Goal: Task Accomplishment & Management: Complete application form

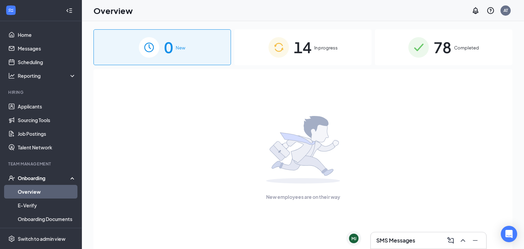
click at [303, 48] on span "14" at bounding box center [302, 47] width 18 height 24
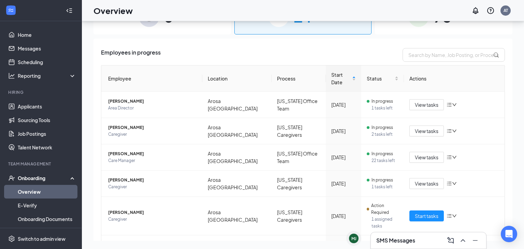
scroll to position [138, 0]
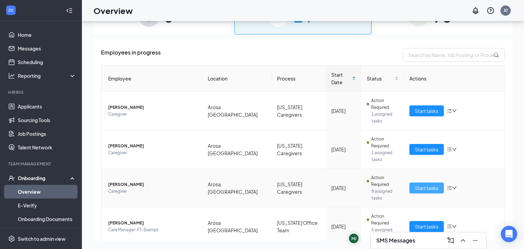
click at [427, 184] on span "Start tasks" at bounding box center [426, 187] width 24 height 7
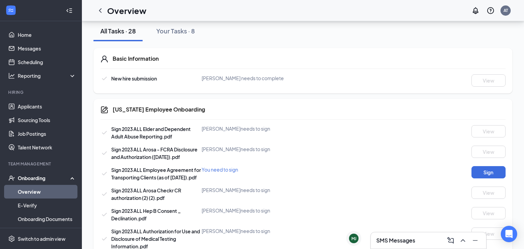
scroll to position [145, 0]
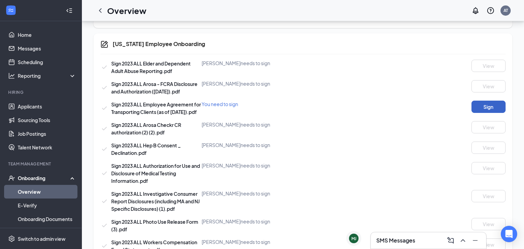
click at [495, 110] on button "Sign" at bounding box center [488, 107] width 34 height 12
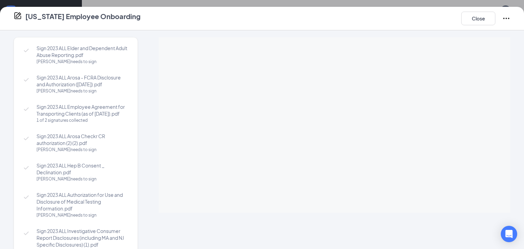
scroll to position [231, 0]
click at [482, 21] on button "Close" at bounding box center [478, 19] width 34 height 14
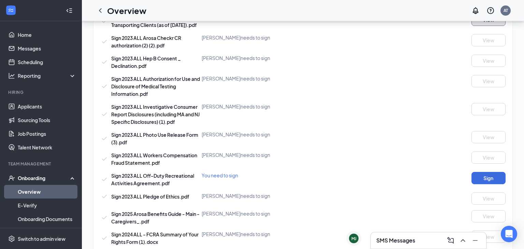
scroll to position [0, 0]
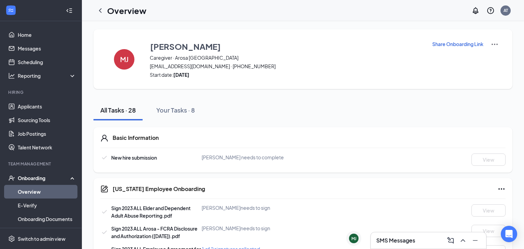
click at [450, 45] on p "Share Onboarding Link" at bounding box center [457, 44] width 51 height 7
type textarea "Hi [PERSON_NAME], This is a gentle reminder to complete your onboarding before …"
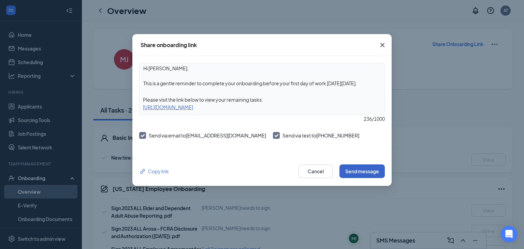
click at [361, 168] on button "Send message" at bounding box center [361, 171] width 45 height 14
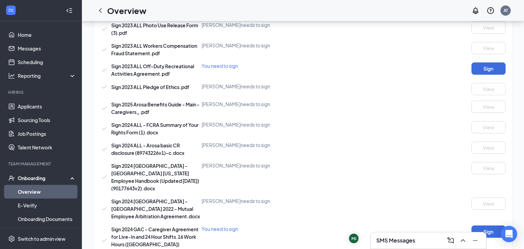
scroll to position [340, 0]
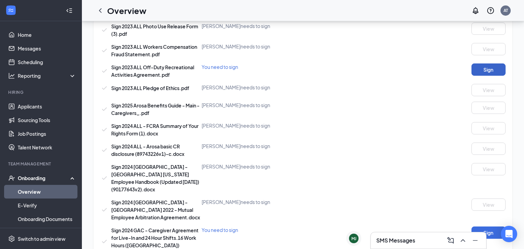
click at [492, 72] on button "Sign" at bounding box center [488, 69] width 34 height 12
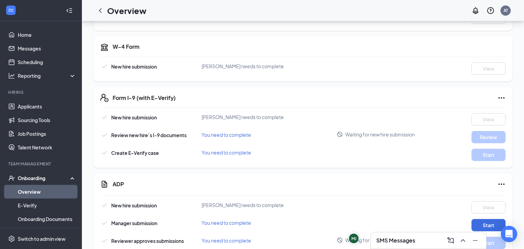
scroll to position [0, 0]
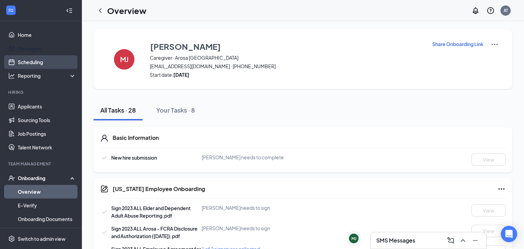
click at [40, 58] on link "Scheduling" at bounding box center [47, 62] width 58 height 14
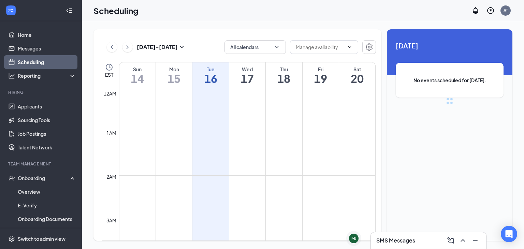
scroll to position [335, 0]
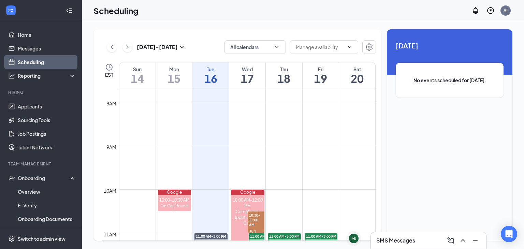
click at [252, 67] on div "Wed" at bounding box center [247, 69] width 36 height 7
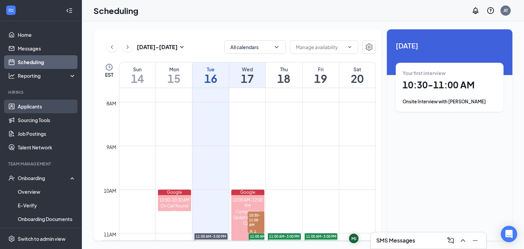
click at [23, 103] on link "Applicants" at bounding box center [47, 107] width 58 height 14
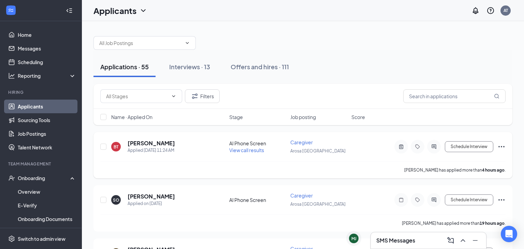
click at [144, 140] on h5 "[PERSON_NAME]" at bounding box center [150, 142] width 47 height 7
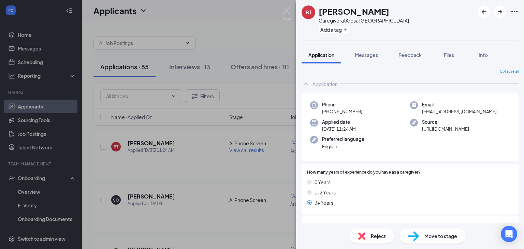
click at [421, 111] on div "Email [EMAIL_ADDRESS][DOMAIN_NAME]" at bounding box center [460, 108] width 100 height 14
drag, startPoint x: 421, startPoint y: 112, endPoint x: 479, endPoint y: 113, distance: 57.6
click at [479, 113] on div "Email [EMAIL_ADDRESS][DOMAIN_NAME]" at bounding box center [460, 108] width 100 height 14
copy span "[EMAIL_ADDRESS][DOMAIN_NAME]"
click at [438, 237] on span "Move to stage" at bounding box center [440, 235] width 33 height 7
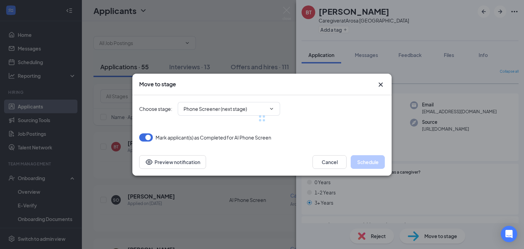
click at [229, 105] on div at bounding box center [261, 118] width 245 height 46
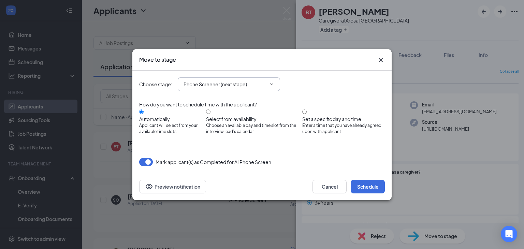
click at [271, 81] on span "Phone Screener (next stage)" at bounding box center [229, 84] width 102 height 14
click at [274, 98] on div "How do you want to schedule time with the applicant? Automatically Applicant wi…" at bounding box center [261, 122] width 245 height 49
click at [270, 89] on span "Phone Screener (next stage)" at bounding box center [229, 84] width 102 height 14
click at [275, 87] on span "Phone Screener (next stage)" at bounding box center [229, 84] width 102 height 14
click at [265, 86] on input "Phone Screener (next stage)" at bounding box center [224, 83] width 82 height 7
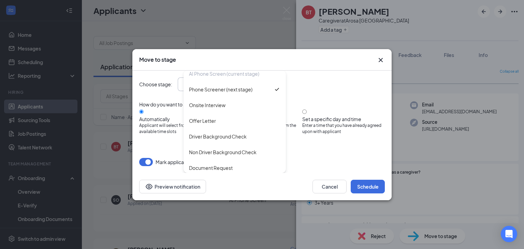
scroll to position [26, 0]
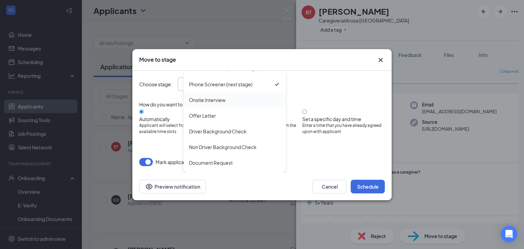
click at [233, 104] on div "Onsite Interview" at bounding box center [234, 99] width 91 height 7
type input "Onsite Interview"
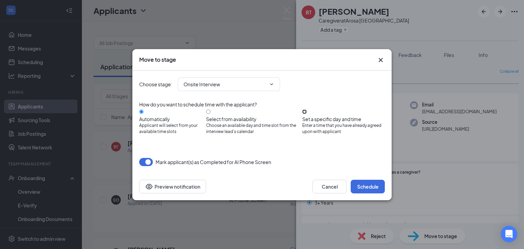
click at [306, 112] on input "Set a specific day and time Enter a time that you have already agreed upon with…" at bounding box center [304, 111] width 4 height 4
radio input "true"
radio input "false"
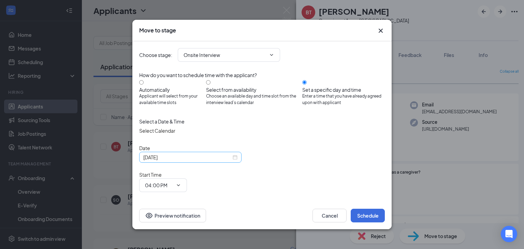
click at [236, 162] on div "[DATE]" at bounding box center [190, 157] width 102 height 11
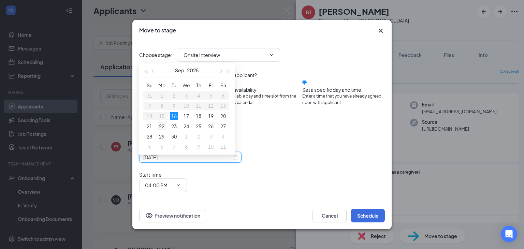
click at [162, 123] on div "22" at bounding box center [161, 126] width 8 height 8
type input "[DATE]"
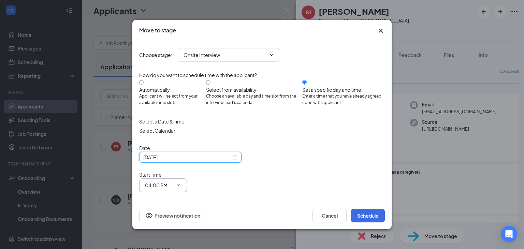
click at [173, 181] on input "04:00 PM" at bounding box center [159, 184] width 28 height 7
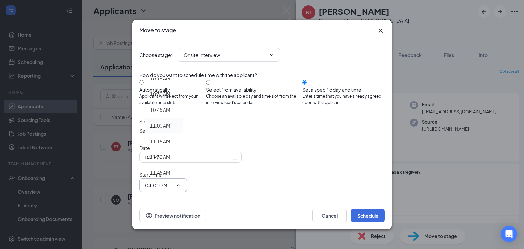
click at [170, 122] on div "11:00 AM" at bounding box center [160, 125] width 20 height 7
type input "11:00 AM"
click at [173, 211] on input "04:30 PM" at bounding box center [159, 214] width 28 height 7
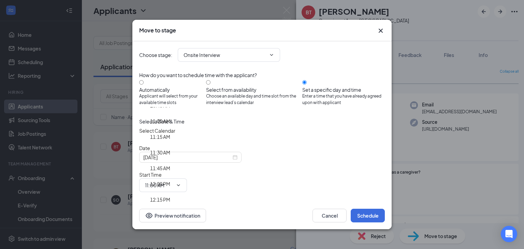
scroll to position [679, 0]
click at [177, 153] on div "11:30 AM" at bounding box center [163, 156] width 27 height 7
type input "11:30 AM"
click at [372, 215] on button "Schedule" at bounding box center [367, 216] width 34 height 14
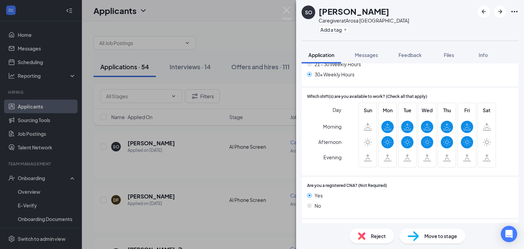
scroll to position [194, 0]
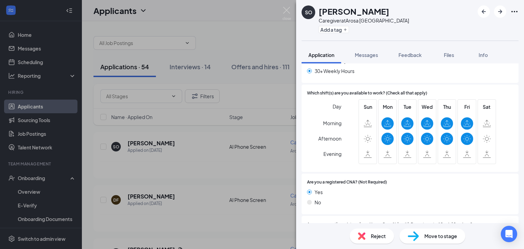
click at [280, 11] on div "SO [PERSON_NAME] Caregiver at [GEOGRAPHIC_DATA] Add a tag Application Messages …" at bounding box center [262, 124] width 524 height 249
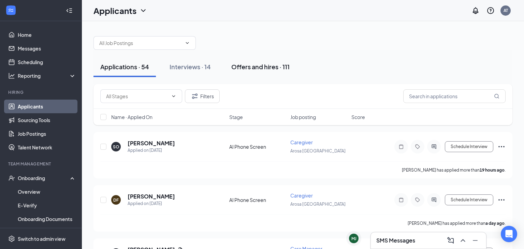
click at [250, 71] on div "Offers and hires · 111" at bounding box center [260, 66] width 58 height 9
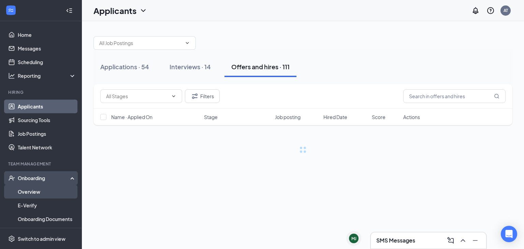
click at [28, 196] on link "Overview" at bounding box center [47, 192] width 58 height 14
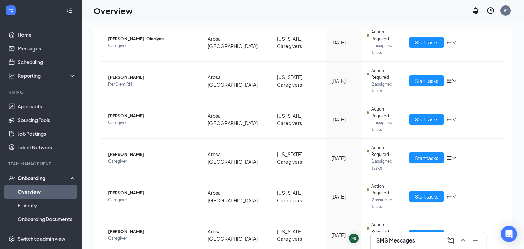
scroll to position [31, 0]
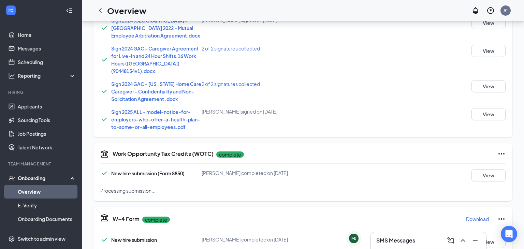
scroll to position [701, 0]
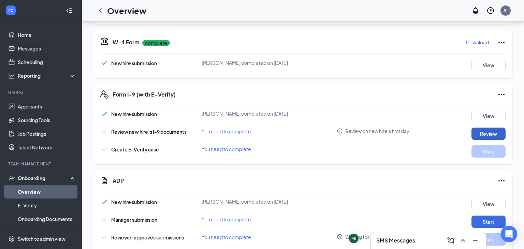
click at [491, 127] on button "Review" at bounding box center [488, 133] width 34 height 12
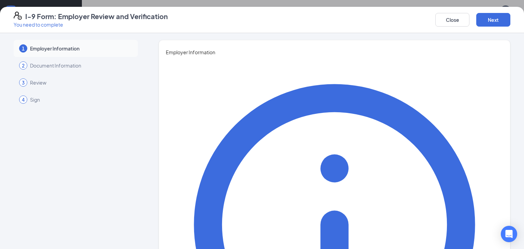
type input "Mikala"
type input "[PERSON_NAME]"
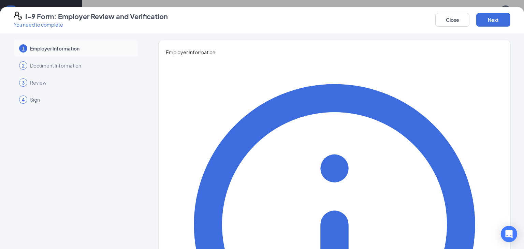
type input "Care Specialist"
type input "[EMAIL_ADDRESS][PERSON_NAME][DOMAIN_NAME]"
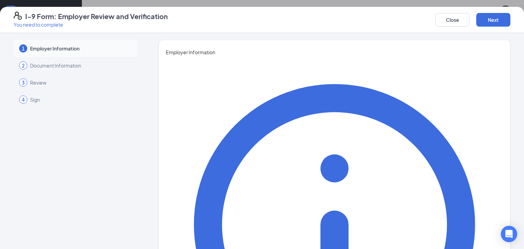
type input "4044494664"
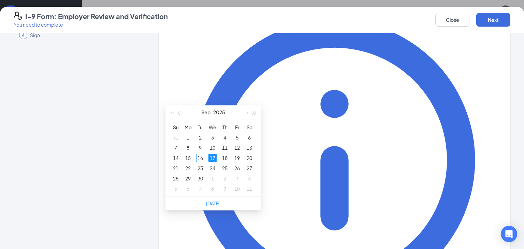
type input "[DATE]"
click at [213, 160] on div "17" at bounding box center [212, 158] width 8 height 8
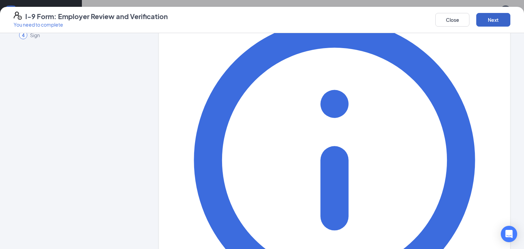
click at [486, 22] on button "Next" at bounding box center [493, 20] width 34 height 14
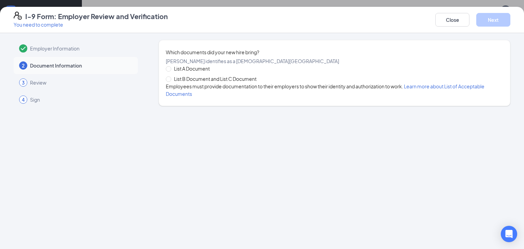
scroll to position [0, 0]
click at [258, 82] on span "List B Document and List C Document" at bounding box center [215, 78] width 88 height 7
click at [170, 81] on input "List B Document and List C Document" at bounding box center [168, 78] width 5 height 5
radio input "true"
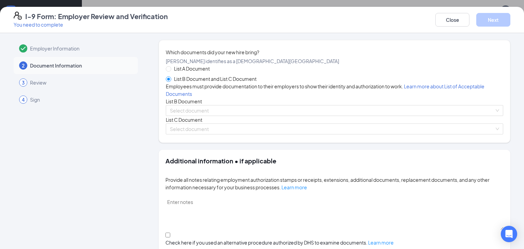
click at [202, 105] on div "List B Document" at bounding box center [334, 100] width 337 height 7
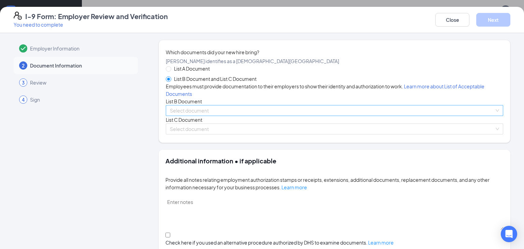
click at [210, 116] on input "search" at bounding box center [332, 110] width 324 height 10
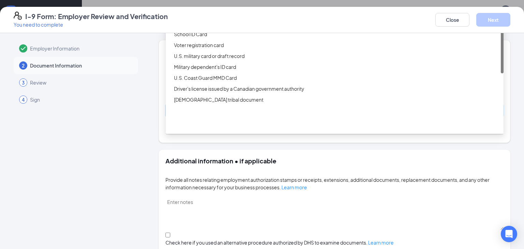
click at [202, 16] on div "Driver’s License issued by U.S State or outlying US possession" at bounding box center [336, 12] width 325 height 7
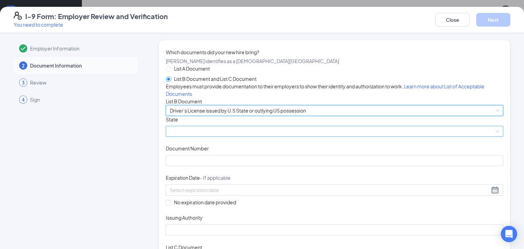
click at [229, 136] on span at bounding box center [334, 131] width 329 height 10
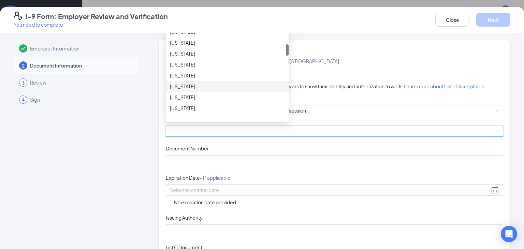
scroll to position [101, 0]
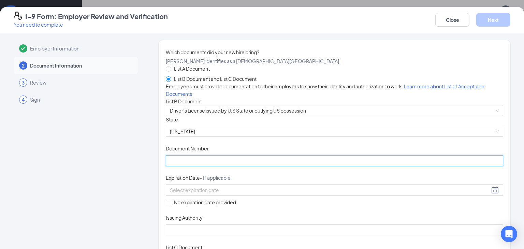
click at [189, 166] on input "Document Number" at bounding box center [334, 160] width 337 height 11
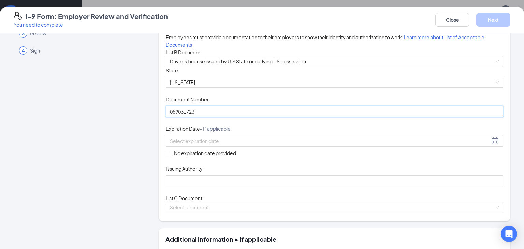
scroll to position [50, 0]
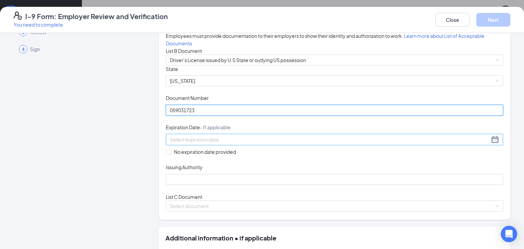
type input "059031723"
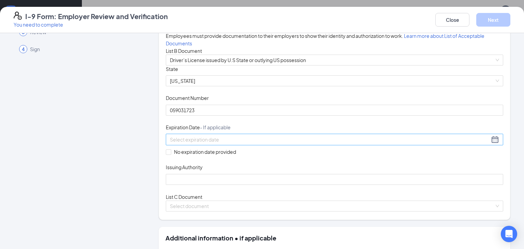
click at [219, 143] on input at bounding box center [329, 139] width 319 height 7
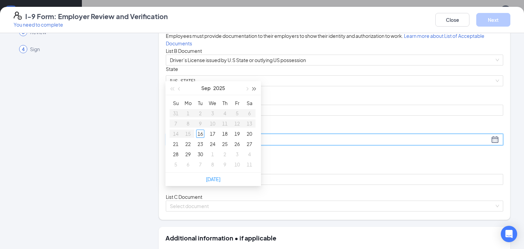
click at [255, 89] on span "button" at bounding box center [254, 88] width 3 height 3
click at [180, 90] on span "button" at bounding box center [179, 88] width 3 height 3
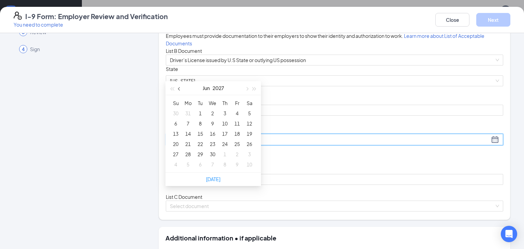
click at [180, 90] on span "button" at bounding box center [179, 88] width 3 height 3
type input "[DATE]"
click at [200, 135] on div "11" at bounding box center [200, 134] width 8 height 8
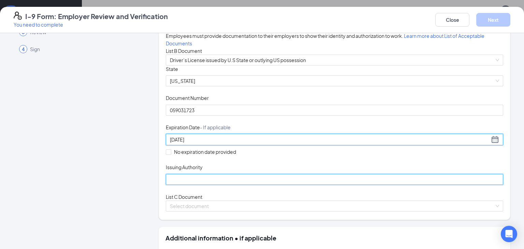
click at [190, 185] on input "Issuing Authority" at bounding box center [334, 179] width 337 height 11
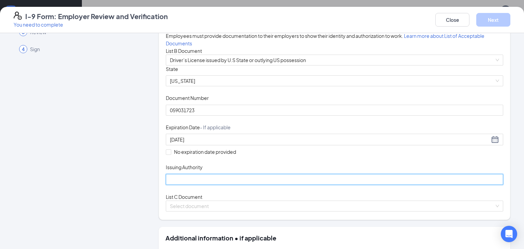
type input "[US_STATE]"
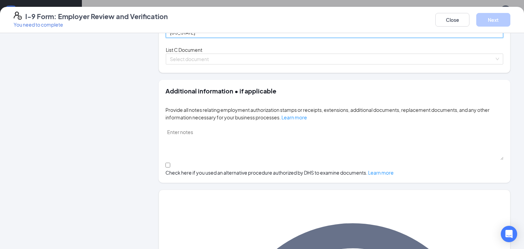
scroll to position [198, 0]
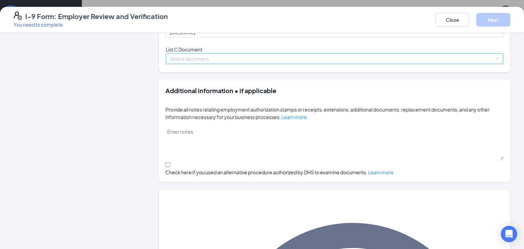
click at [222, 64] on input "search" at bounding box center [332, 59] width 324 height 10
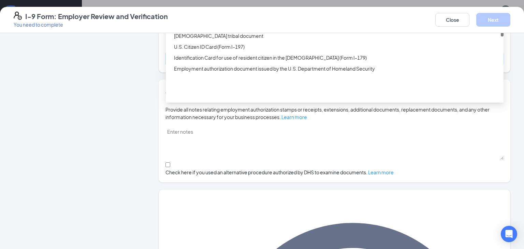
click at [240, 29] on div "Birth certificate issued by a state, county, municipal authority, or outlying p…" at bounding box center [336, 24] width 325 height 7
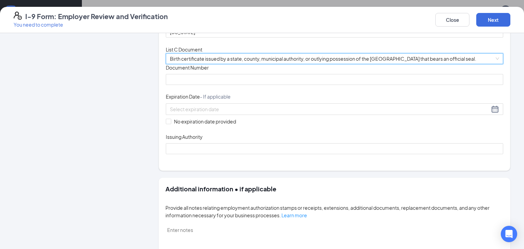
click at [212, 64] on span "Birth certificate issued by a state, county, municipal authority, or outlying p…" at bounding box center [334, 59] width 329 height 10
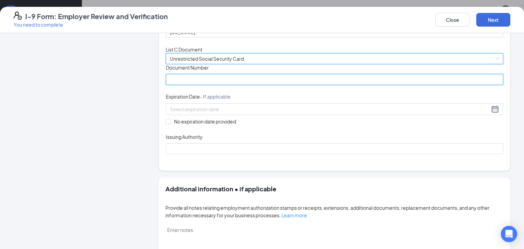
click at [204, 85] on input "Document Number" at bounding box center [334, 79] width 337 height 11
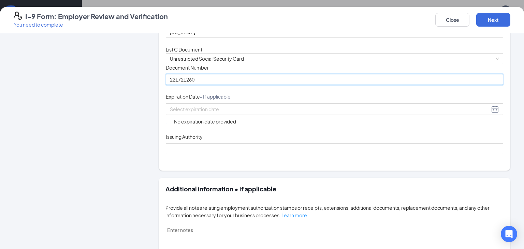
type input "221721260"
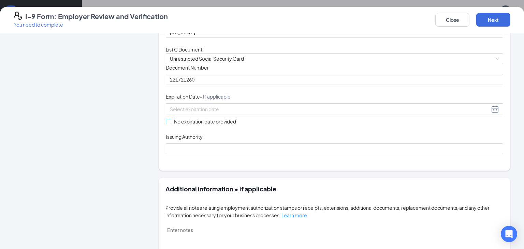
click at [170, 123] on input "No expiration date provided" at bounding box center [168, 121] width 5 height 5
checkbox input "true"
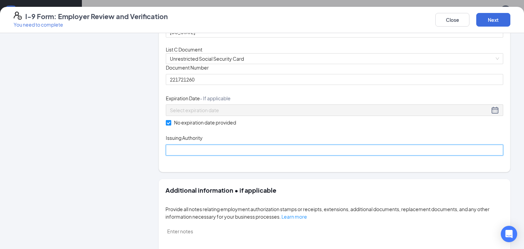
click at [207, 155] on input "Issuing Authority" at bounding box center [334, 150] width 337 height 11
type input "SSN Adminstration"
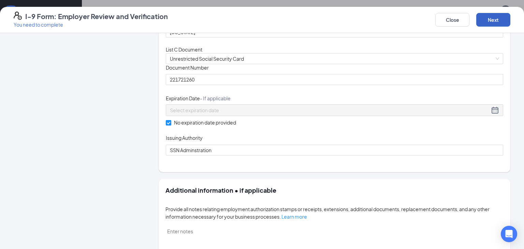
click at [504, 26] on button "Next" at bounding box center [493, 20] width 34 height 14
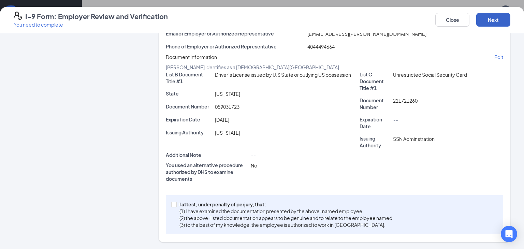
scroll to position [146, 0]
click at [173, 203] on input "I attest, under penalty of [PERSON_NAME], that: (1) I have examined the documen…" at bounding box center [173, 204] width 5 height 5
checkbox input "true"
click at [502, 23] on button "Next" at bounding box center [493, 20] width 34 height 14
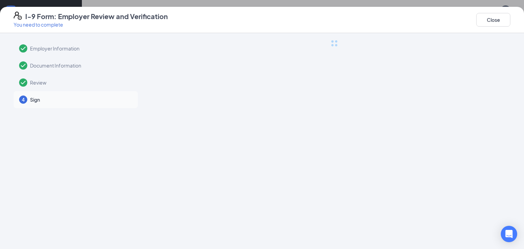
scroll to position [0, 0]
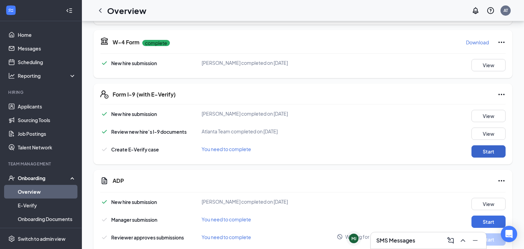
click at [481, 145] on button "Start" at bounding box center [488, 151] width 34 height 12
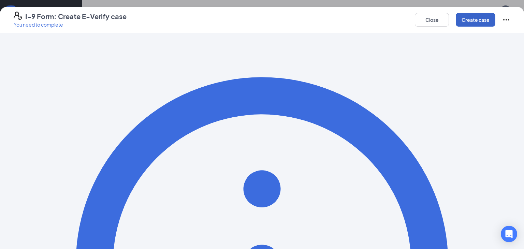
click at [464, 24] on button "Create case" at bounding box center [475, 20] width 40 height 14
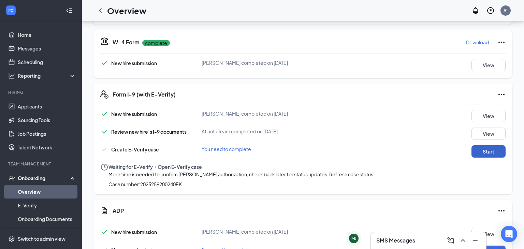
scroll to position [741, 0]
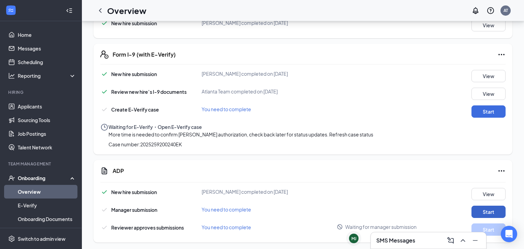
click at [486, 212] on button "Start" at bounding box center [488, 212] width 34 height 12
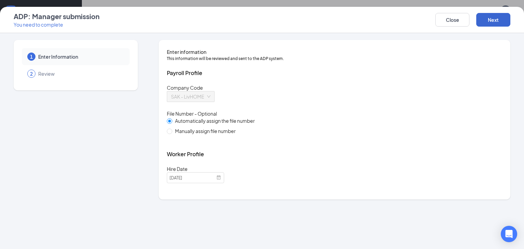
click at [498, 25] on button "Next" at bounding box center [493, 20] width 34 height 14
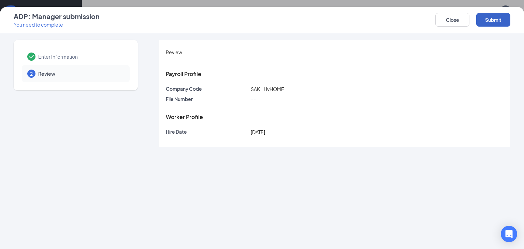
click at [504, 23] on button "Submit" at bounding box center [493, 20] width 34 height 14
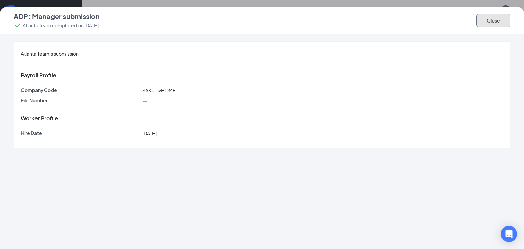
click at [499, 26] on button "Close" at bounding box center [493, 21] width 34 height 14
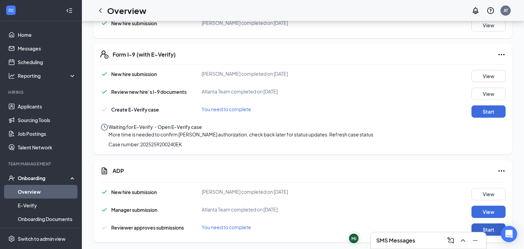
click at [491, 226] on button "Start" at bounding box center [488, 229] width 34 height 12
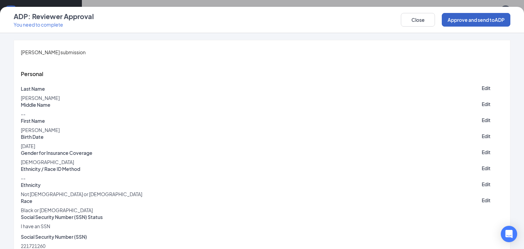
click at [498, 24] on button "Approve and send to ADP" at bounding box center [475, 20] width 69 height 14
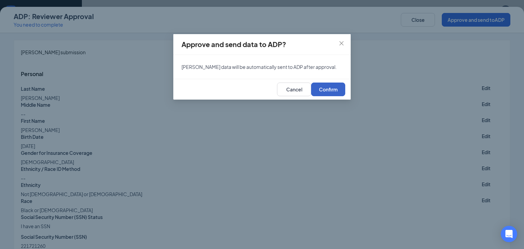
click at [336, 92] on span "Confirm" at bounding box center [328, 89] width 19 height 5
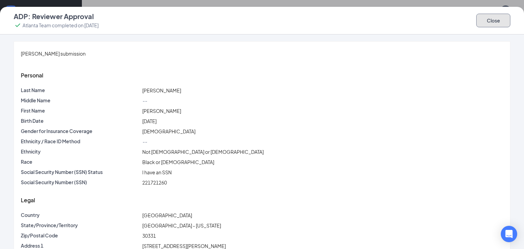
click at [491, 20] on button "Close" at bounding box center [493, 21] width 34 height 14
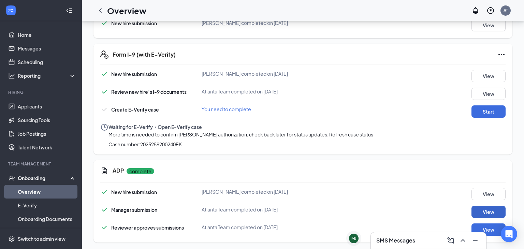
click at [481, 209] on button "View" at bounding box center [488, 212] width 34 height 12
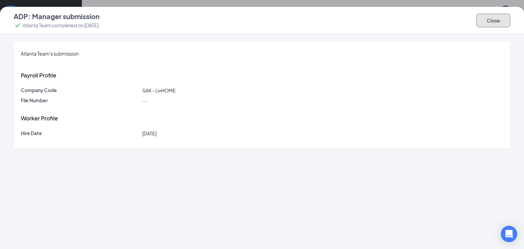
click at [480, 26] on button "Close" at bounding box center [493, 21] width 34 height 14
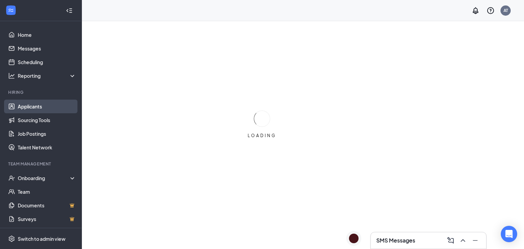
click at [34, 101] on link "Applicants" at bounding box center [47, 107] width 58 height 14
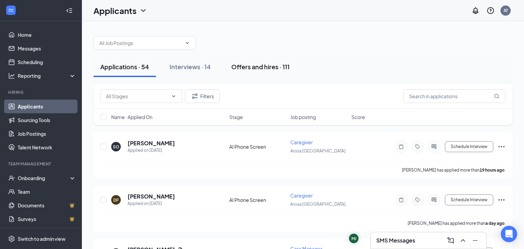
click at [267, 60] on button "Offers and hires · 111" at bounding box center [260, 67] width 72 height 20
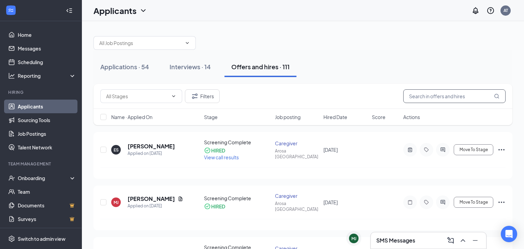
click at [460, 99] on input "text" at bounding box center [454, 96] width 102 height 14
click at [162, 197] on h5 "[PERSON_NAME]" at bounding box center [150, 198] width 47 height 7
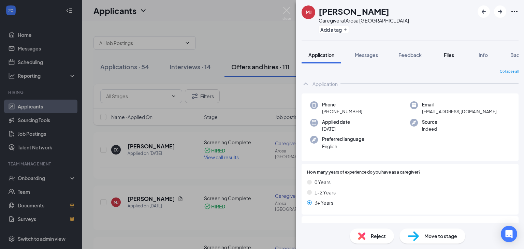
click at [439, 56] on button "Files" at bounding box center [448, 54] width 27 height 17
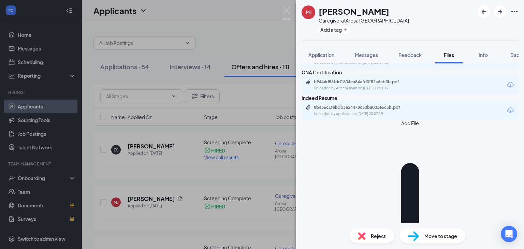
scroll to position [102, 0]
click at [359, 60] on div "f93d8dae4b35b3414a1b5cc7c372dca7.pdf" at bounding box center [361, 56] width 95 height 5
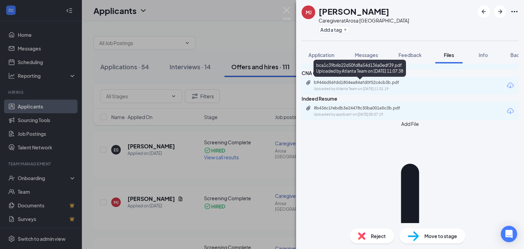
click at [331, 34] on div "bca1c39b6b22d50fd8a54d136a0edf39.pdf" at bounding box center [361, 31] width 95 height 5
